Goal: Task Accomplishment & Management: Manage account settings

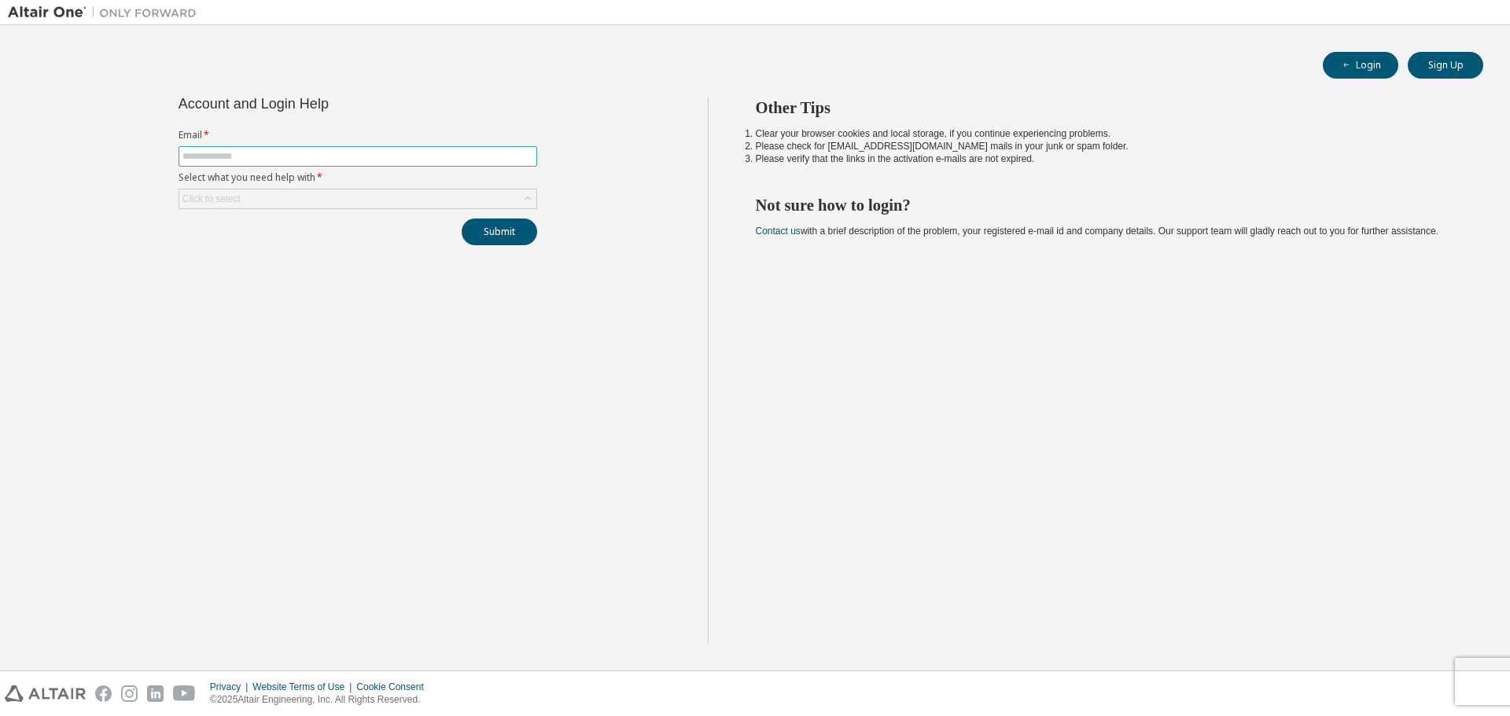
click at [413, 161] on input "text" at bounding box center [357, 156] width 351 height 13
type input "**********"
click at [334, 195] on div "Click to select" at bounding box center [357, 199] width 357 height 19
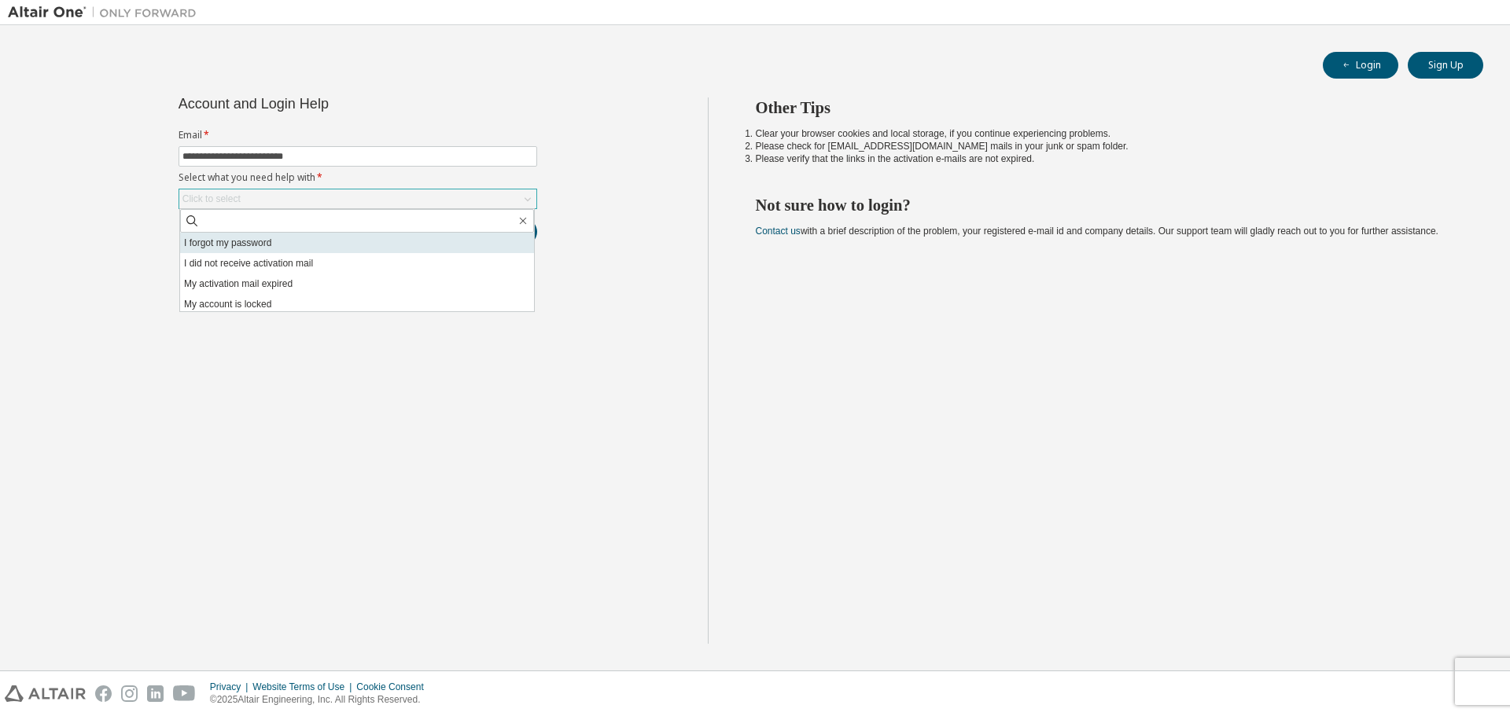
click at [367, 237] on li "I forgot my password" at bounding box center [357, 243] width 354 height 20
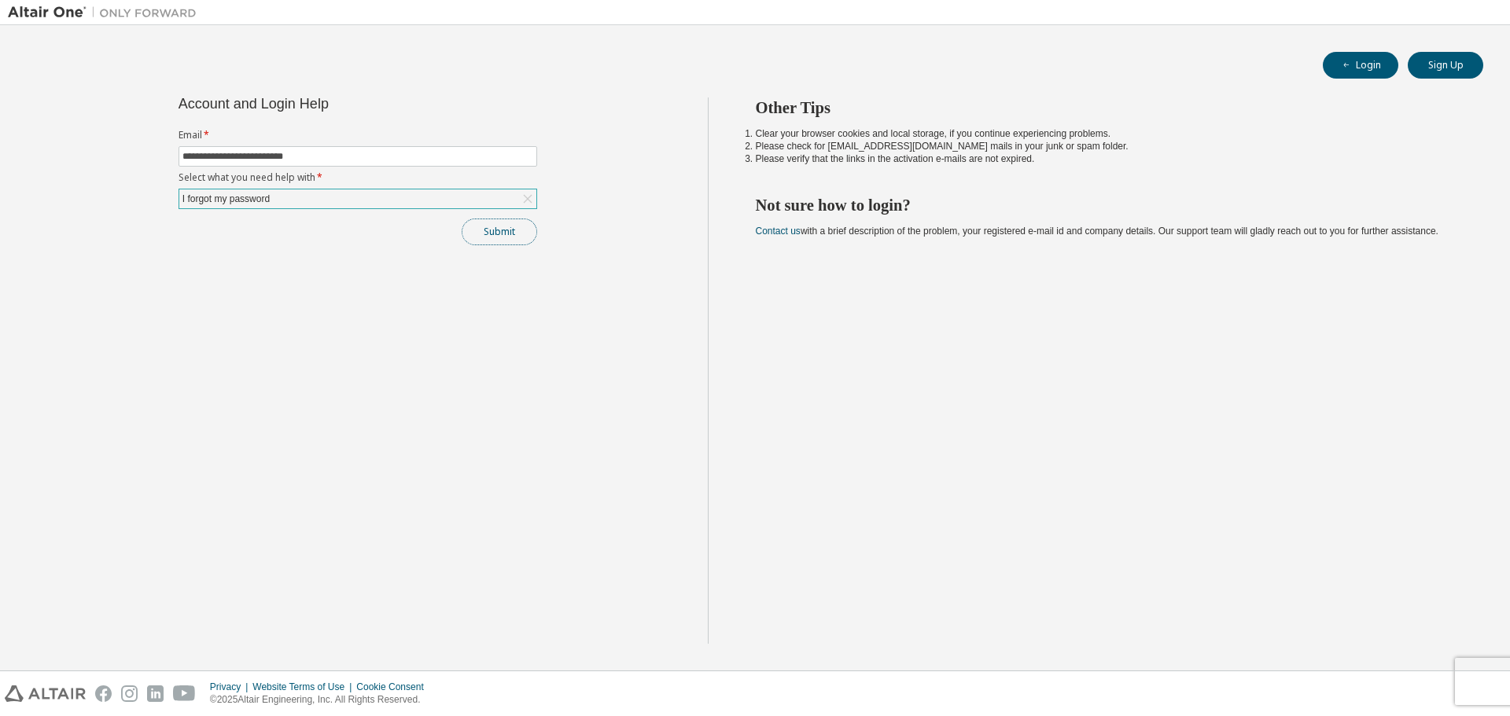
click at [499, 233] on button "Submit" at bounding box center [500, 232] width 76 height 27
click at [514, 234] on button "Submit" at bounding box center [500, 232] width 76 height 27
